Goal: Find specific page/section: Find specific page/section

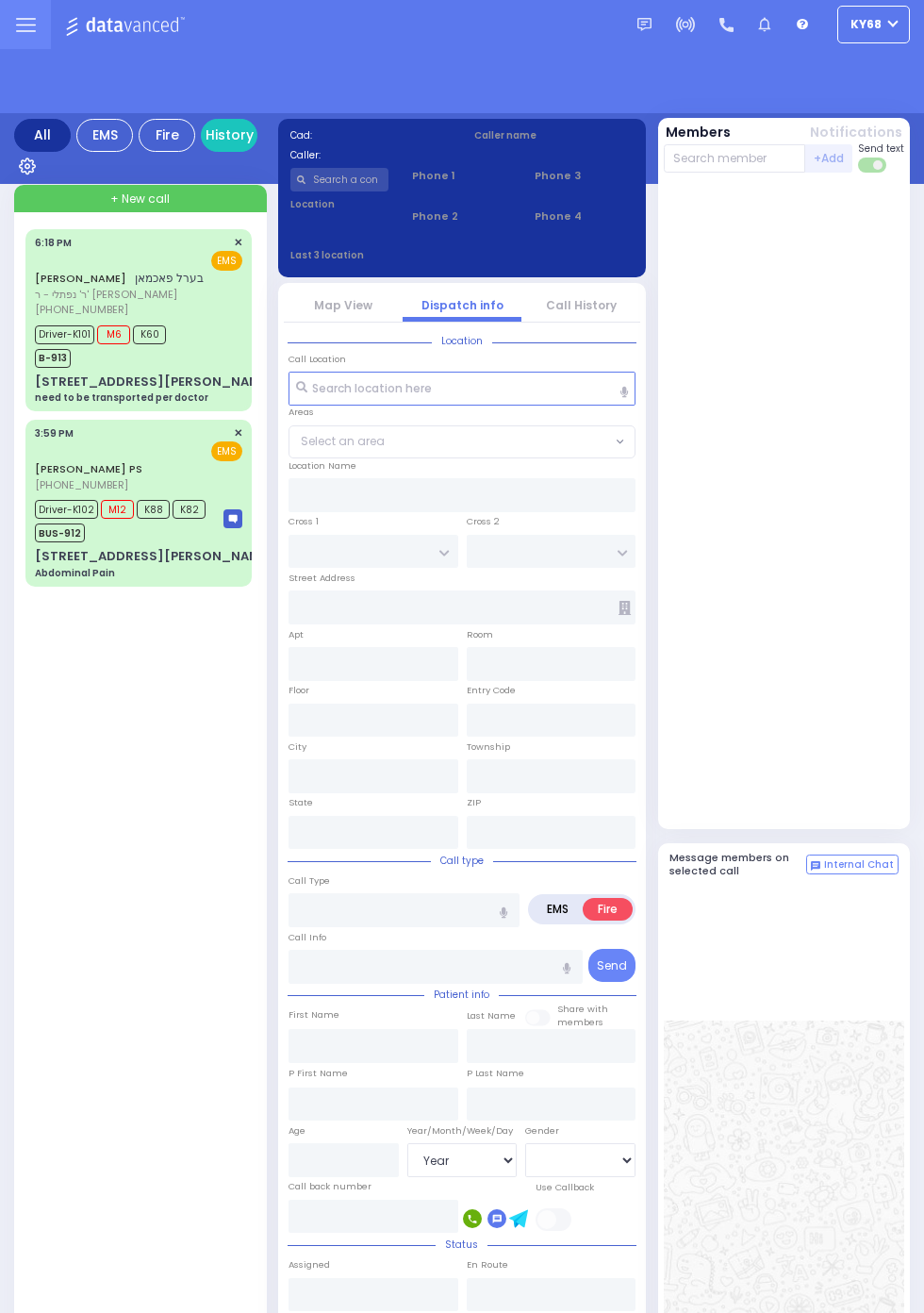
select select "Year"
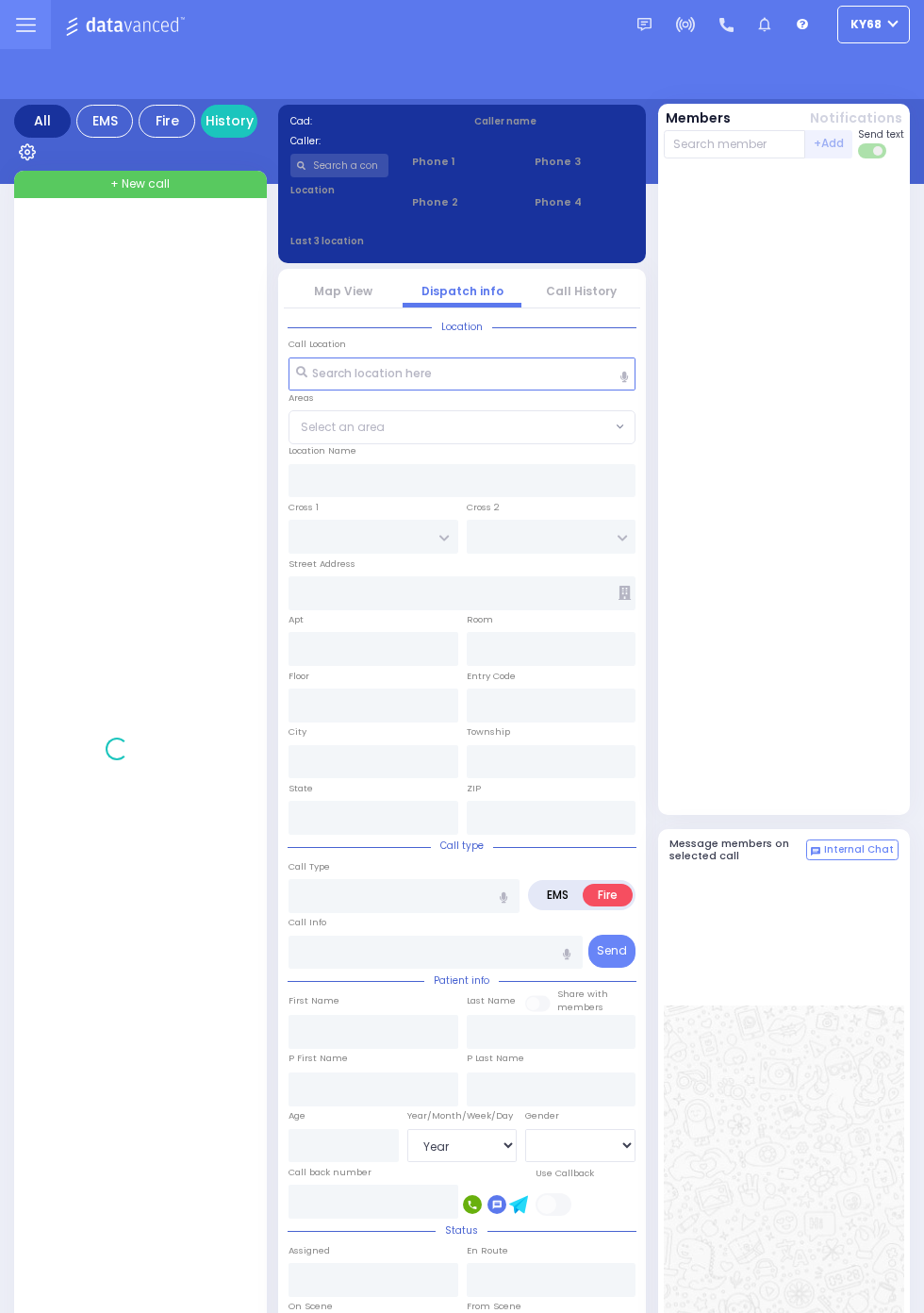
select select "Year"
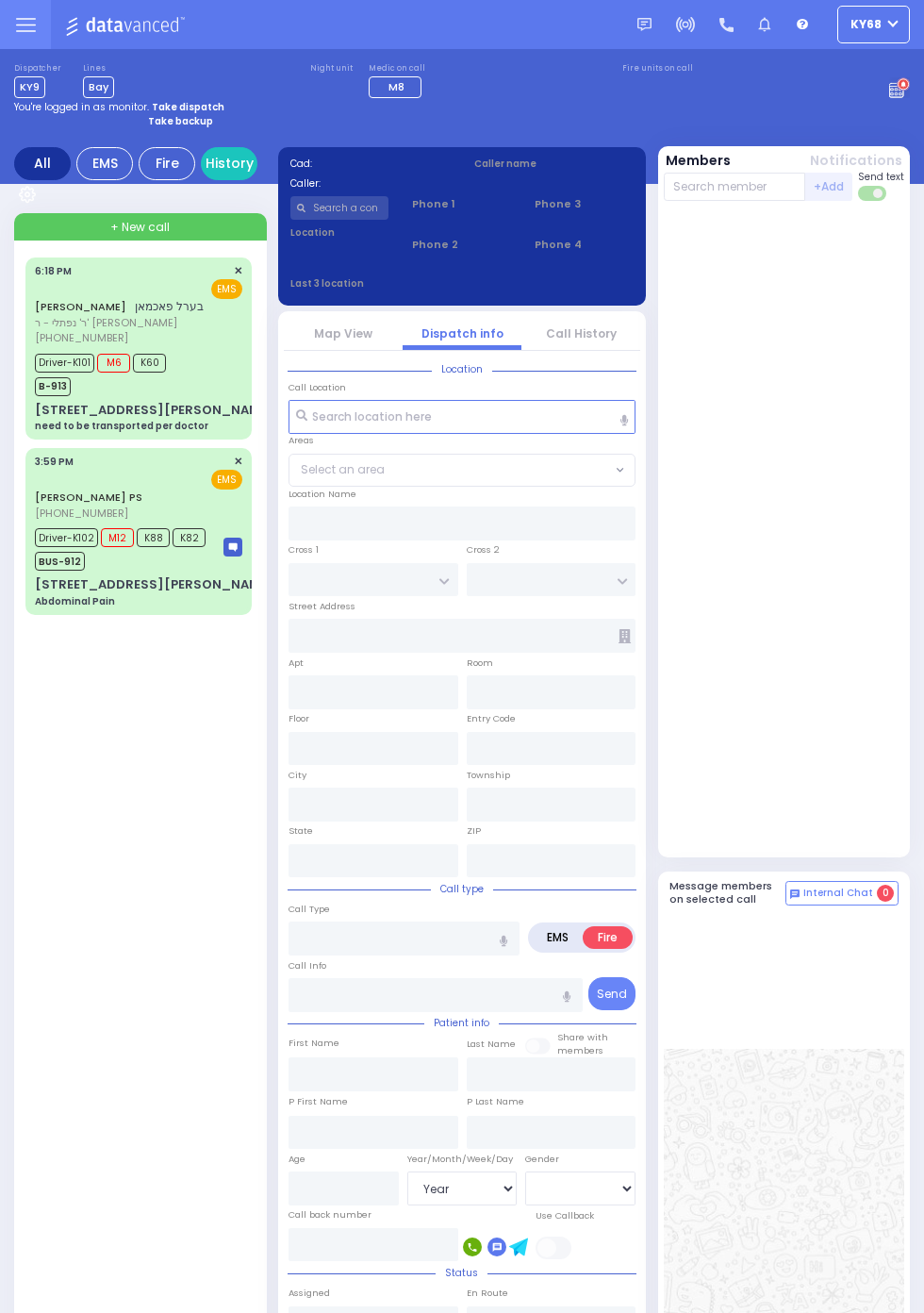
click at [909, 92] on circle at bounding box center [904, 85] width 14 height 14
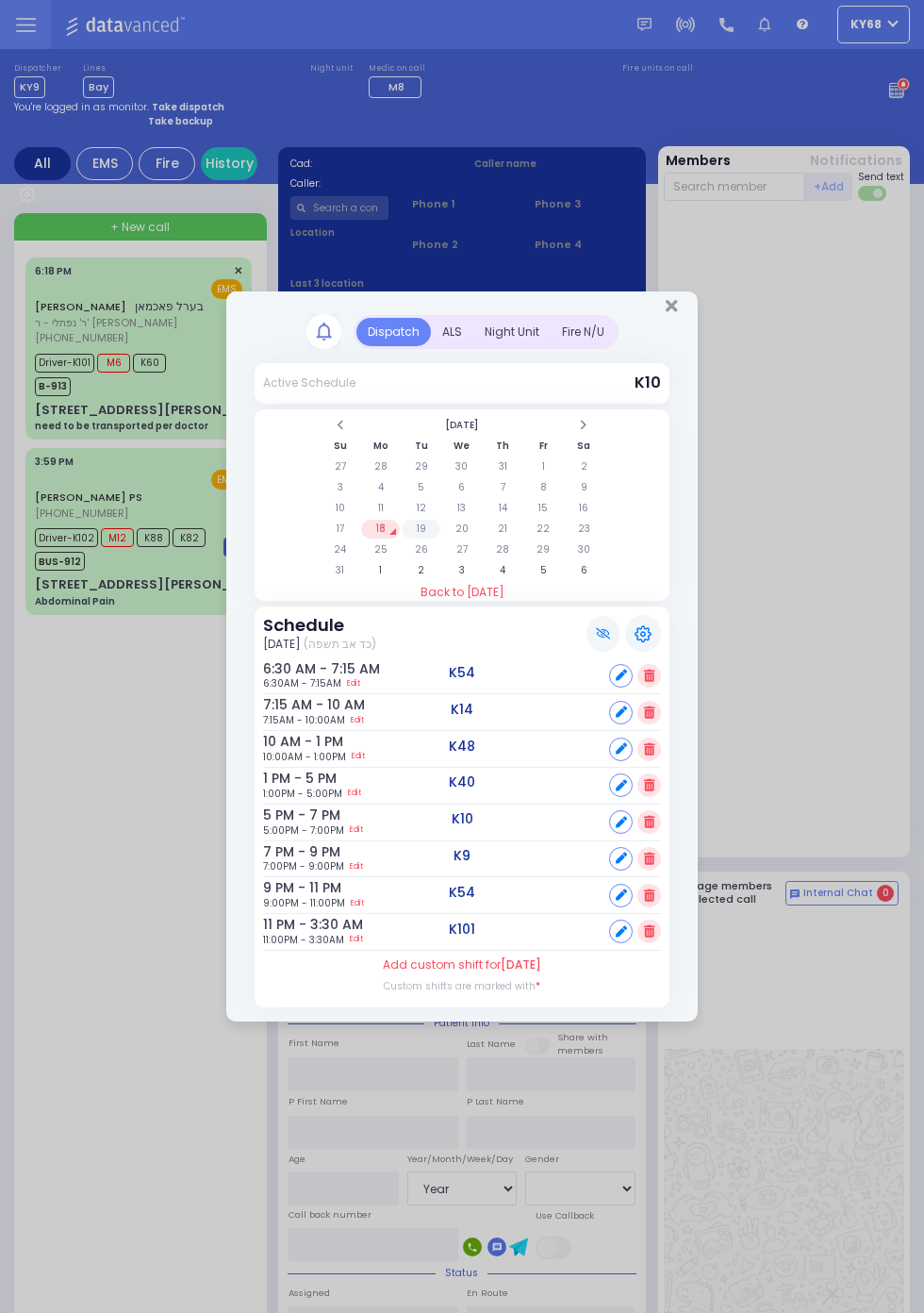
click at [425, 522] on td "19" at bounding box center [421, 528] width 39 height 18
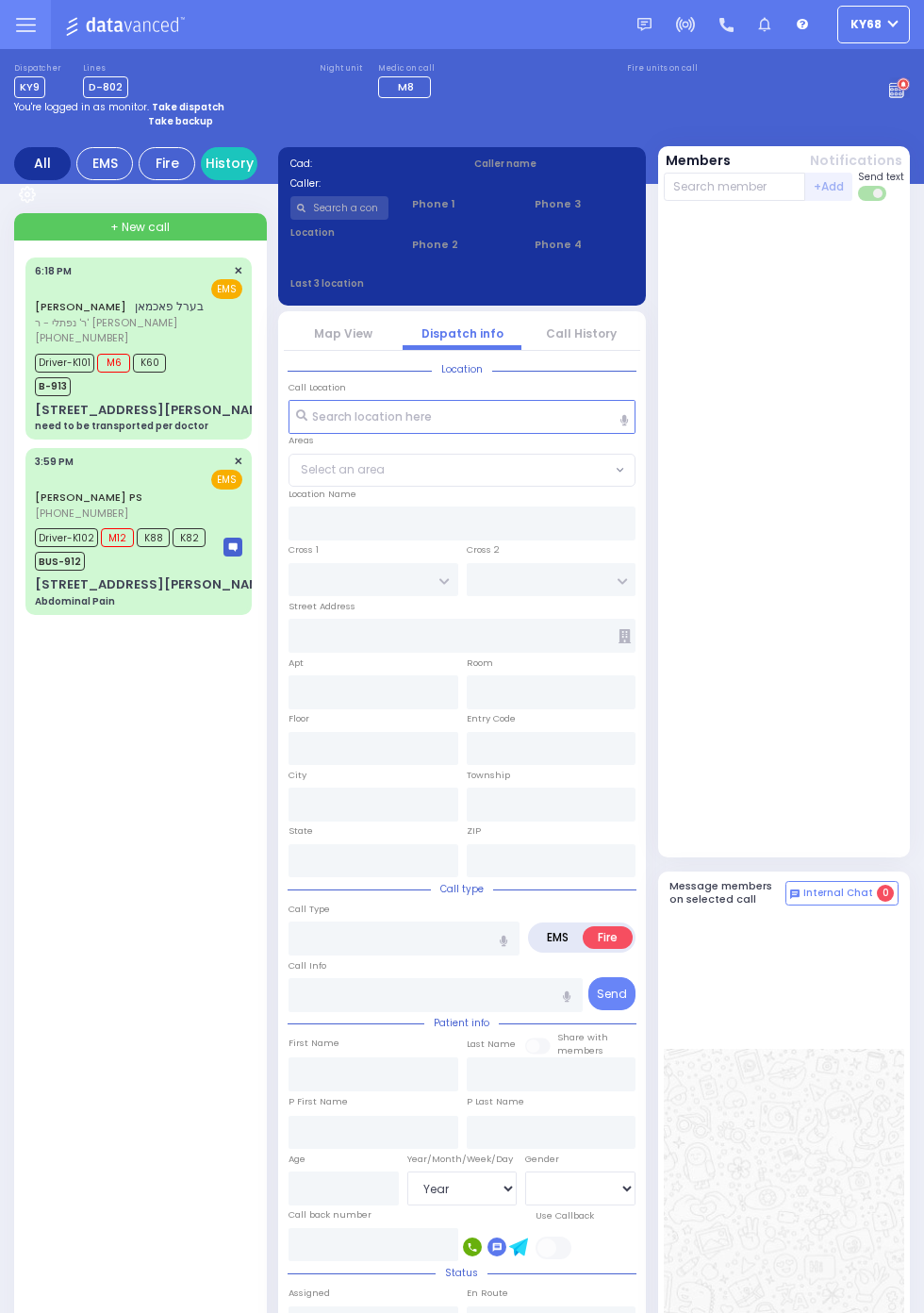
select select "Year"
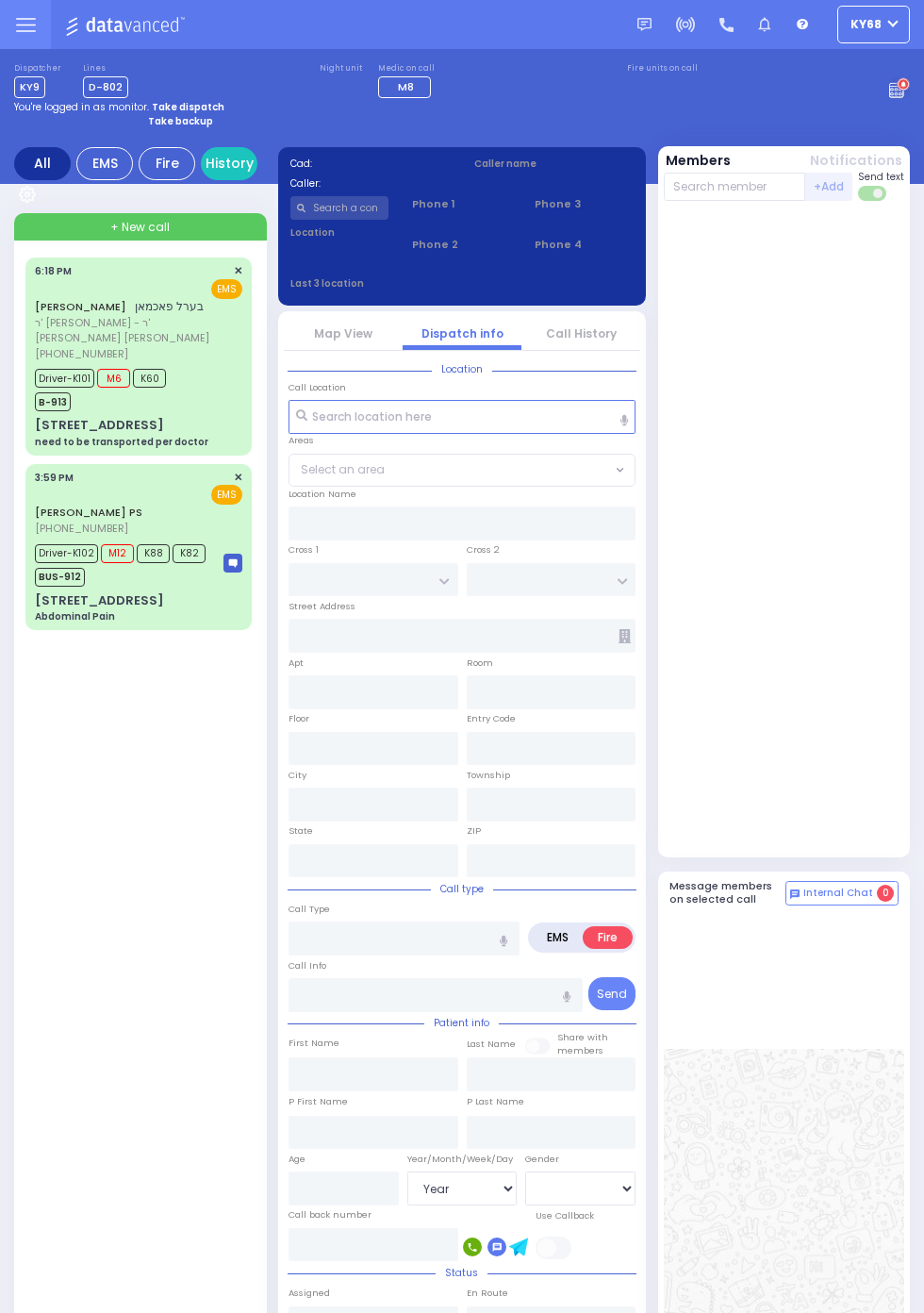
select select "Year"
click at [372, 204] on input "text" at bounding box center [340, 208] width 99 height 23
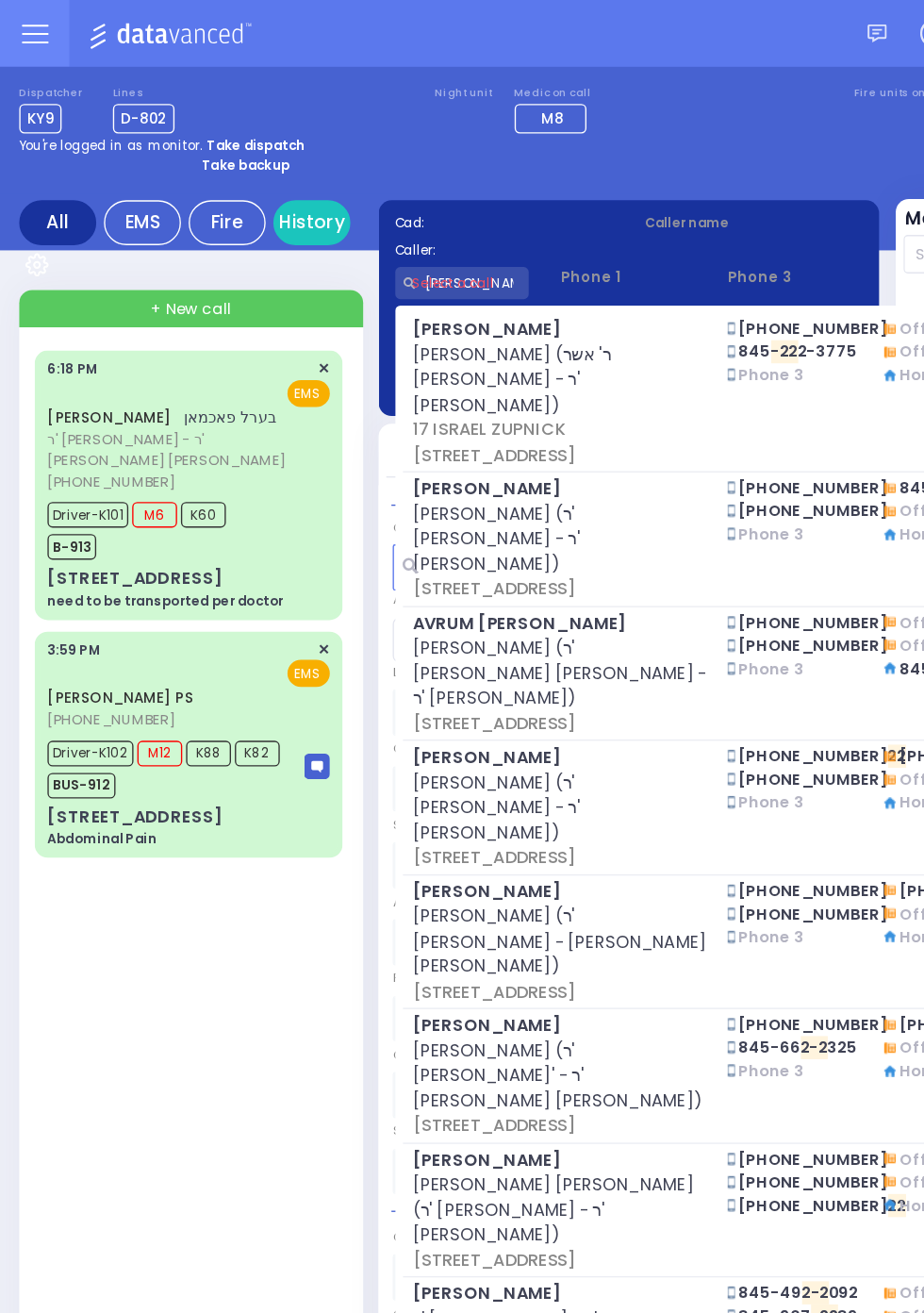
scroll to position [0, 4]
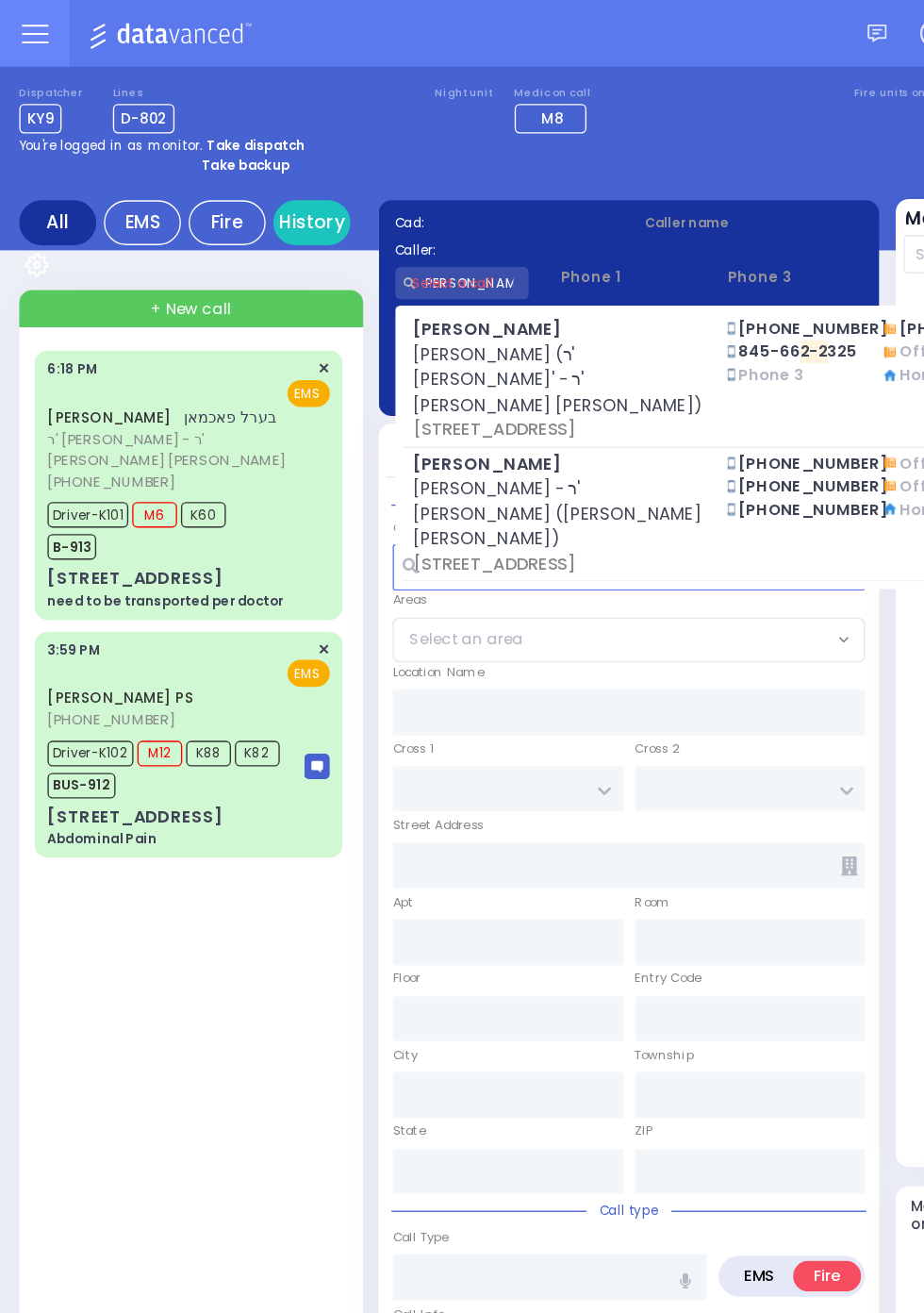
type input "marko 22 prag"
click at [565, 106] on div "You're logged in as monitor. Take dispatch" at bounding box center [462, 106] width 896 height 15
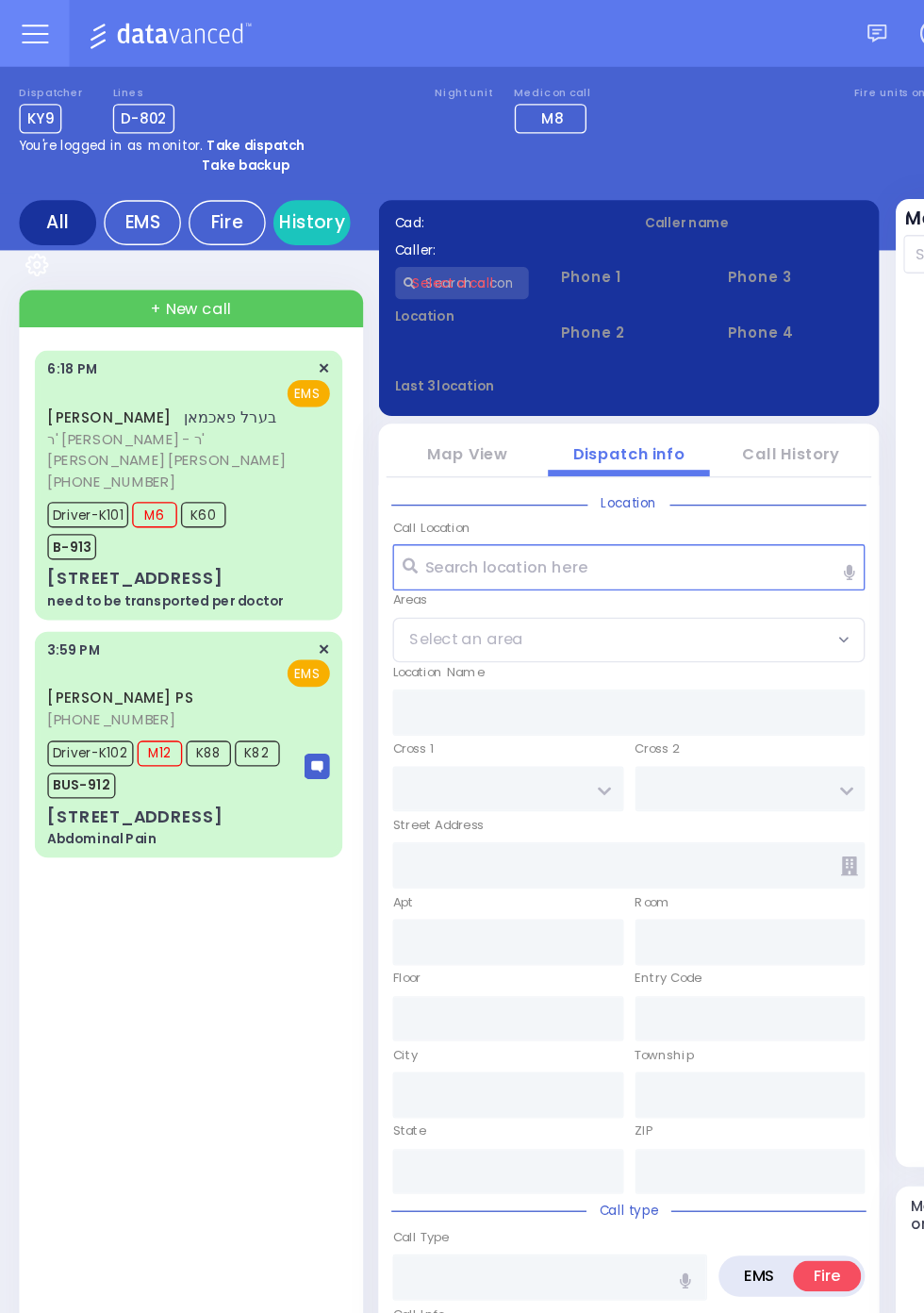
scroll to position [0, 0]
